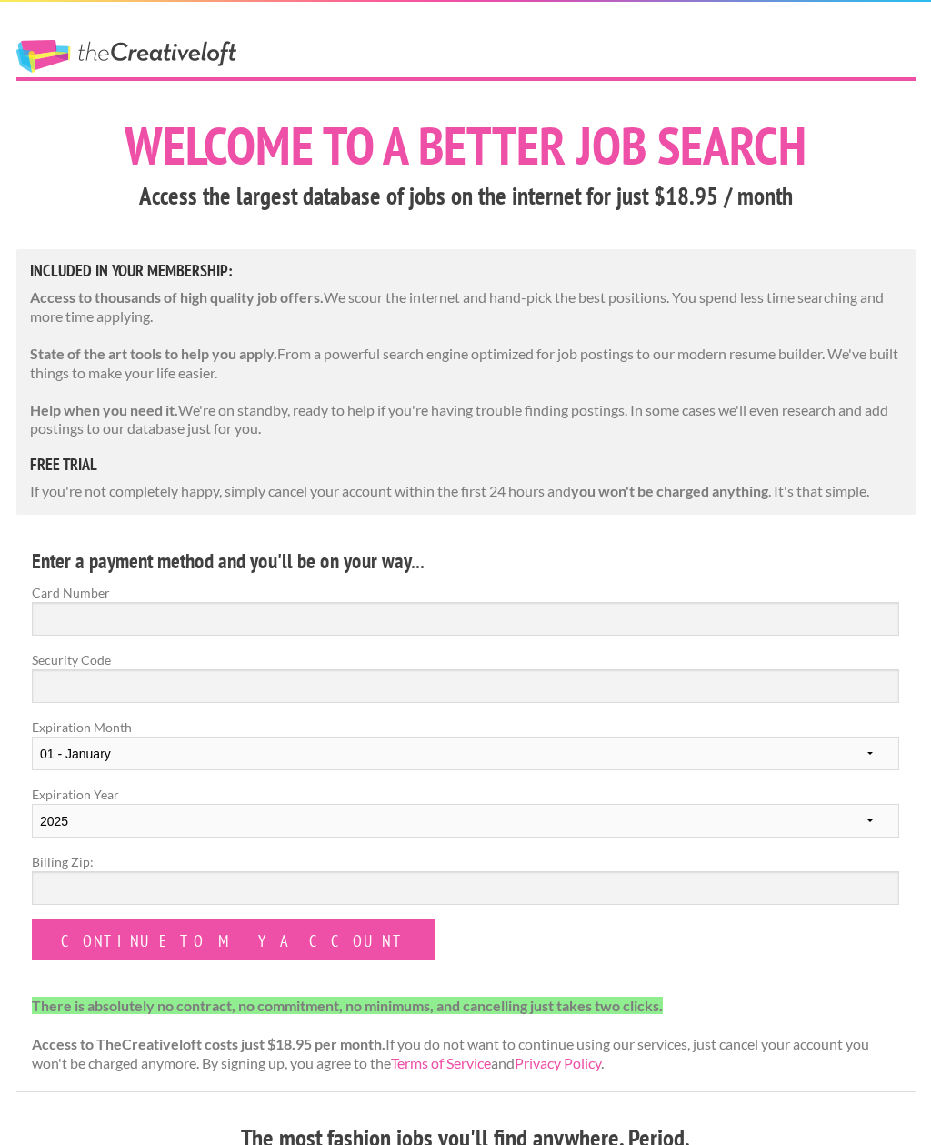
click at [226, 933] on input "Continue to my account" at bounding box center [234, 939] width 404 height 41
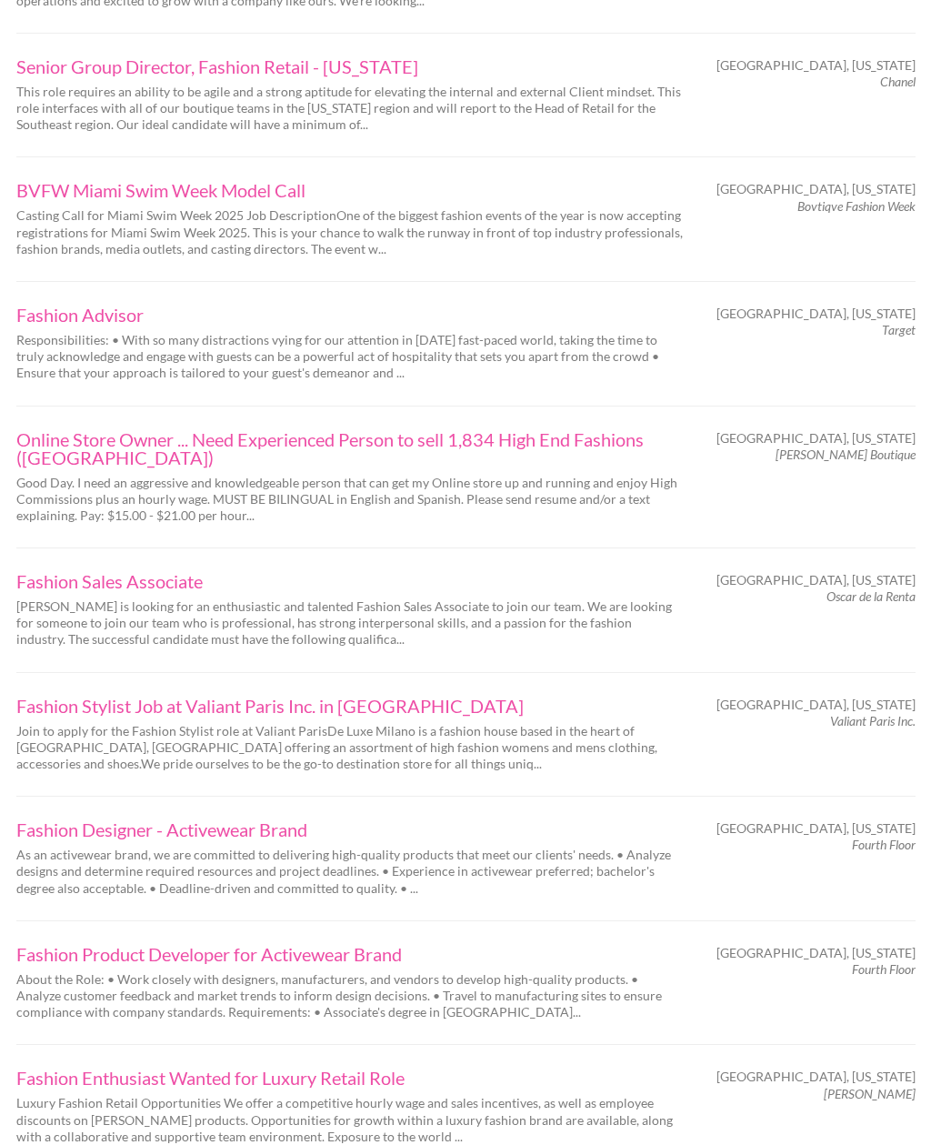
scroll to position [1880, 0]
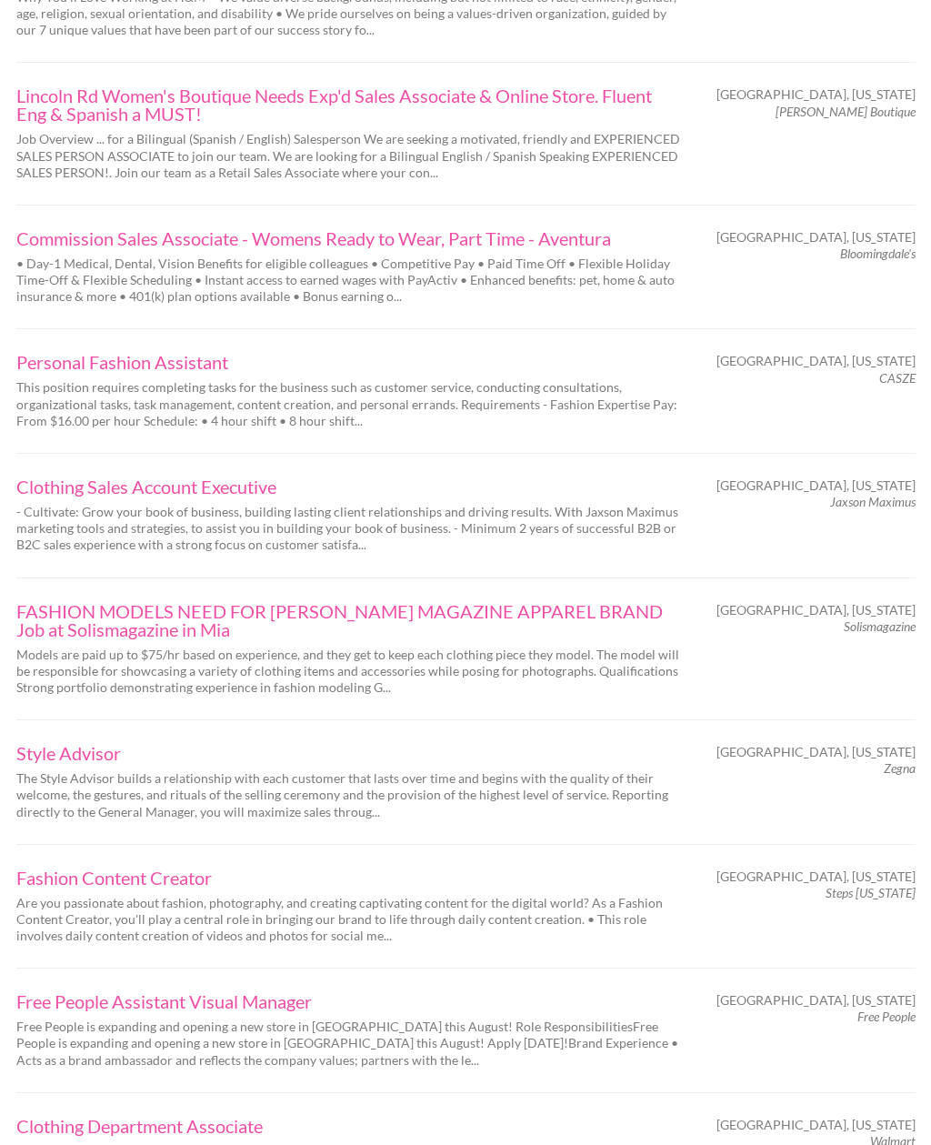
scroll to position [859, 0]
click at [176, 868] on link "Fashion Content Creator" at bounding box center [349, 877] width 667 height 18
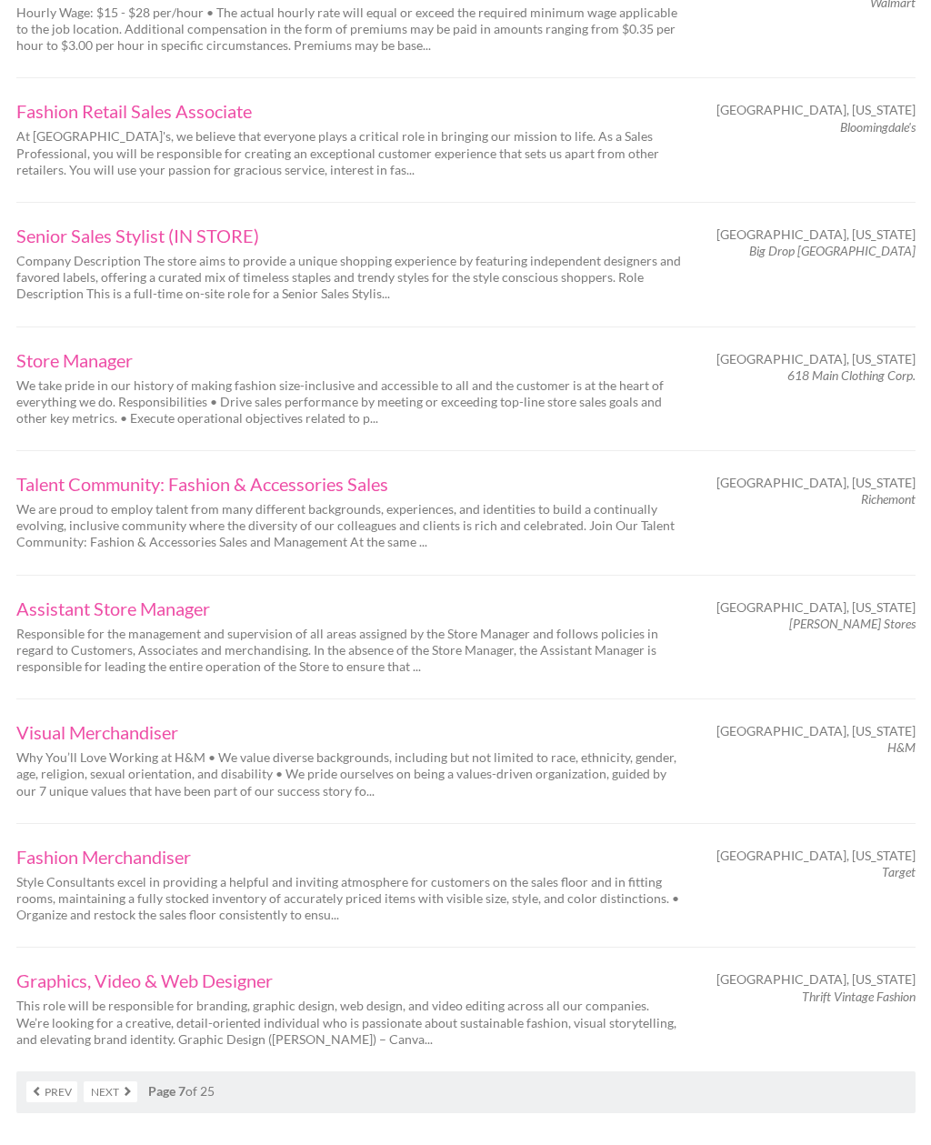
scroll to position [1998, 0]
click at [124, 1081] on link "Next" at bounding box center [111, 1091] width 54 height 21
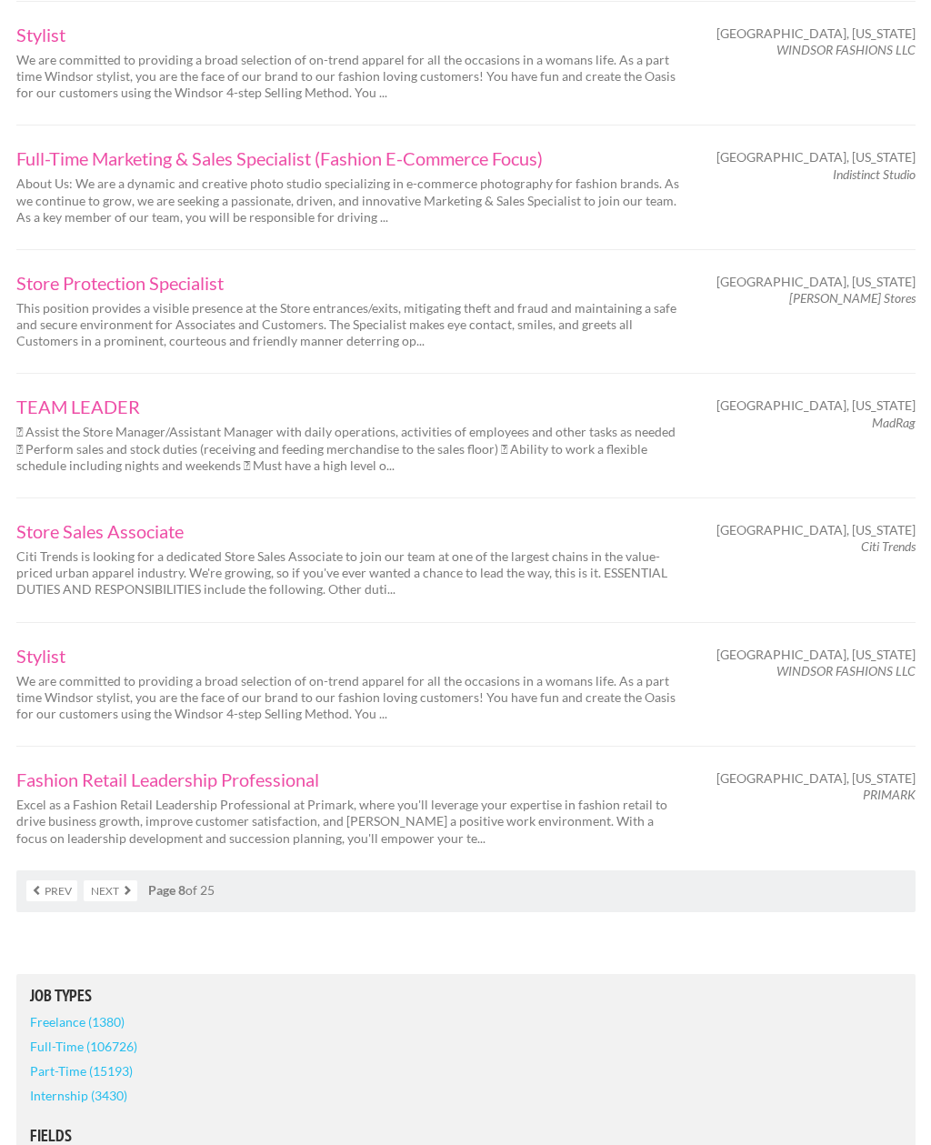
scroll to position [2127, 0]
click at [125, 881] on link "Next" at bounding box center [111, 891] width 54 height 21
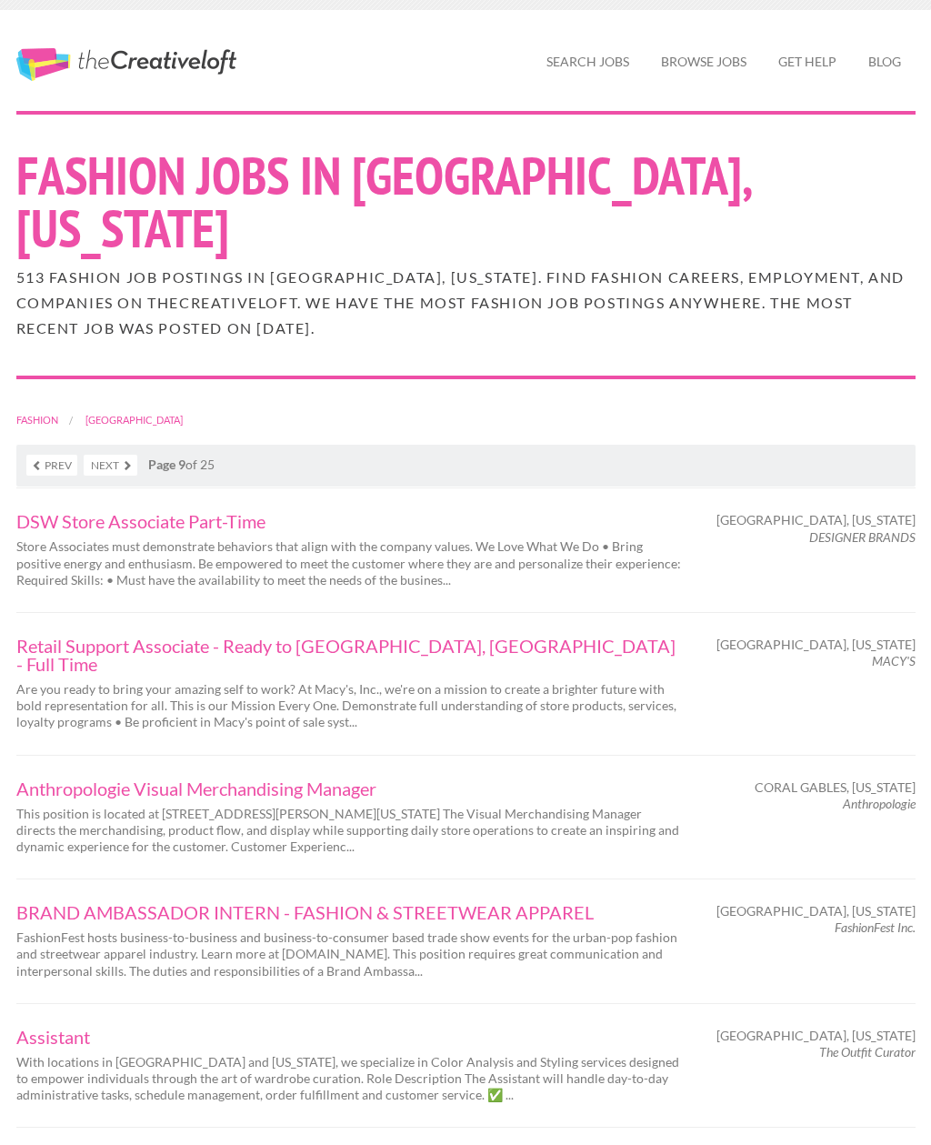
scroll to position [8, 0]
